Goal: Task Accomplishment & Management: Use online tool/utility

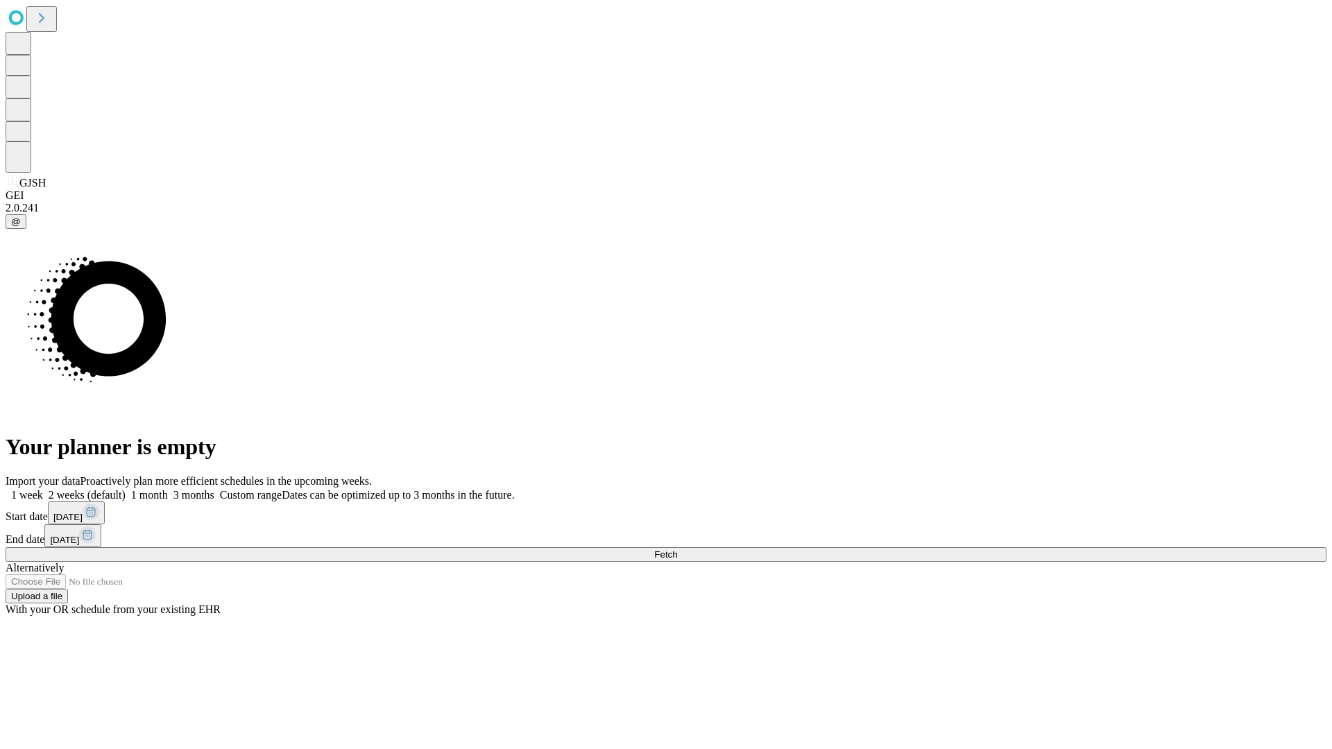
click at [677, 550] on span "Fetch" at bounding box center [665, 555] width 23 height 10
